Goal: Download file/media

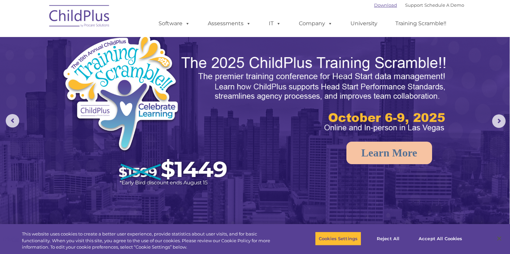
click at [374, 5] on link "Download" at bounding box center [385, 4] width 23 height 5
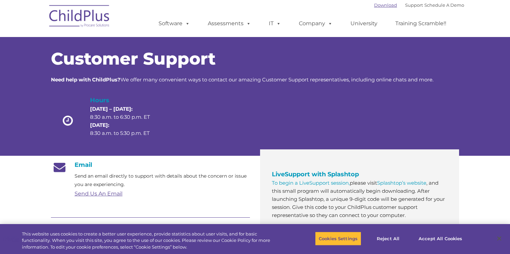
click at [379, 6] on link "Download" at bounding box center [385, 4] width 23 height 5
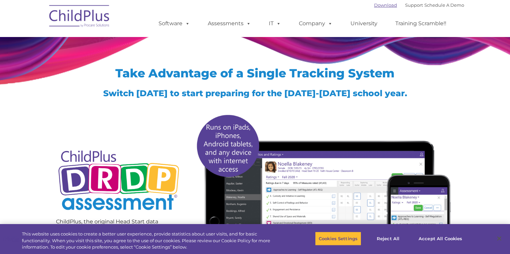
click at [374, 6] on link "Download" at bounding box center [385, 4] width 23 height 5
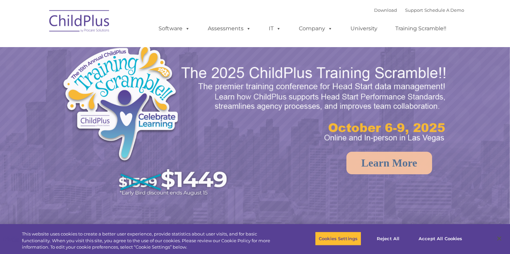
select select "MEDIUM"
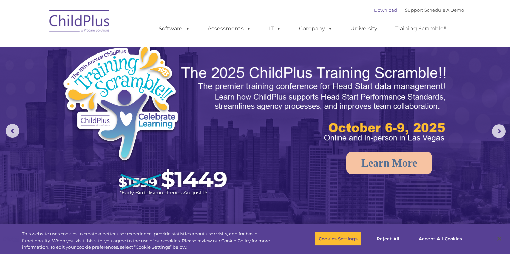
click at [384, 9] on link "Download" at bounding box center [385, 9] width 23 height 5
